Goal: Task Accomplishment & Management: Manage account settings

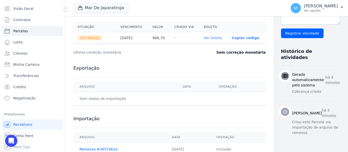
scroll to position [434, 0]
click at [204, 37] on link "Ver boleto" at bounding box center [213, 38] width 18 height 4
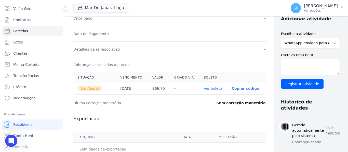
scroll to position [127, 0]
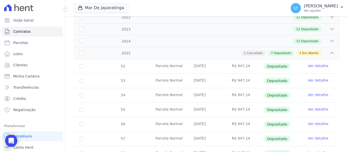
scroll to position [127, 0]
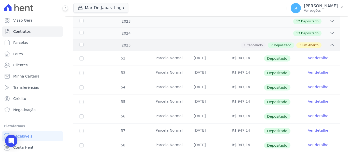
click at [316, 43] on div "3 Em Aberto" at bounding box center [308, 46] width 25 height 6
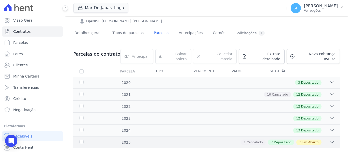
click at [317, 140] on div "3 Em Aberto" at bounding box center [308, 143] width 25 height 6
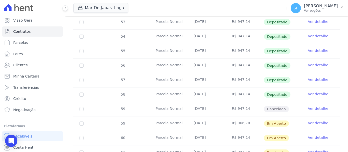
scroll to position [190, 0]
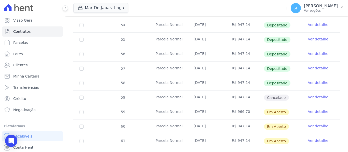
click at [316, 109] on link "Ver detalhe" at bounding box center [318, 111] width 20 height 5
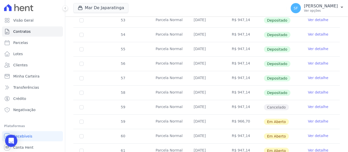
scroll to position [190, 0]
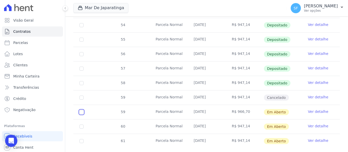
click at [83, 110] on input "checkbox" at bounding box center [81, 112] width 4 height 4
checkbox input "true"
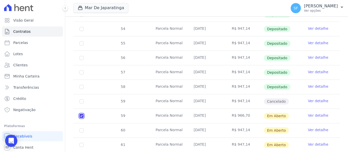
scroll to position [194, 0]
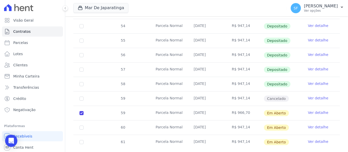
click at [315, 110] on link "Ver detalhe" at bounding box center [318, 112] width 20 height 5
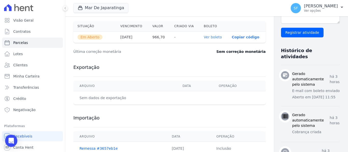
scroll to position [171, 0]
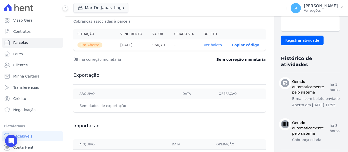
click at [204, 43] on link "Ver boleto" at bounding box center [213, 45] width 18 height 4
